Goal: Navigation & Orientation: Find specific page/section

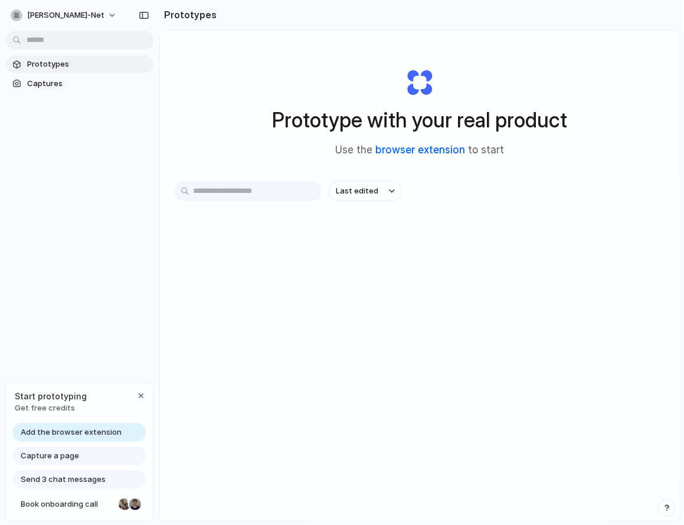
click at [420, 152] on link "browser extension" at bounding box center [421, 150] width 90 height 12
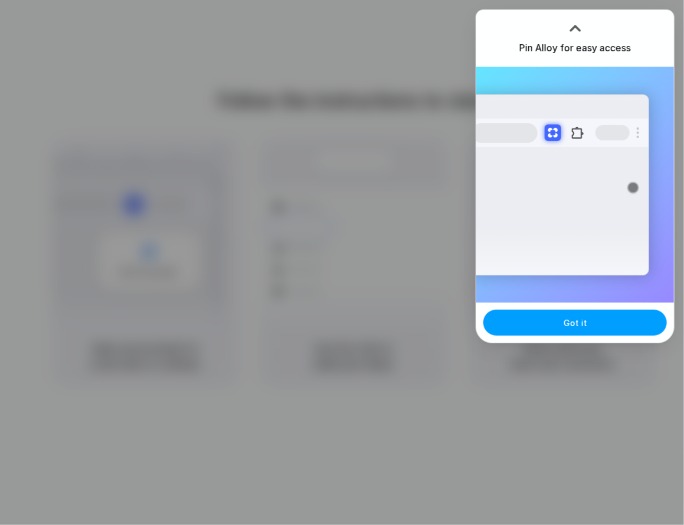
click at [574, 326] on span "Got it" at bounding box center [576, 323] width 24 height 12
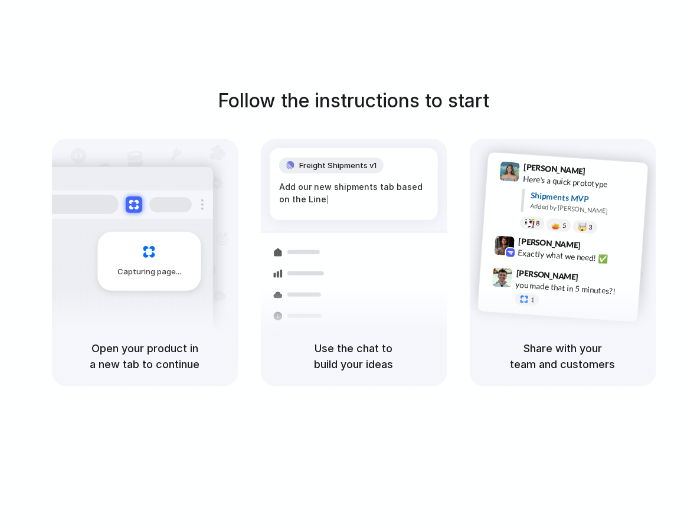
click at [143, 277] on div "Capturing page" at bounding box center [148, 261] width 103 height 59
